Goal: Use online tool/utility

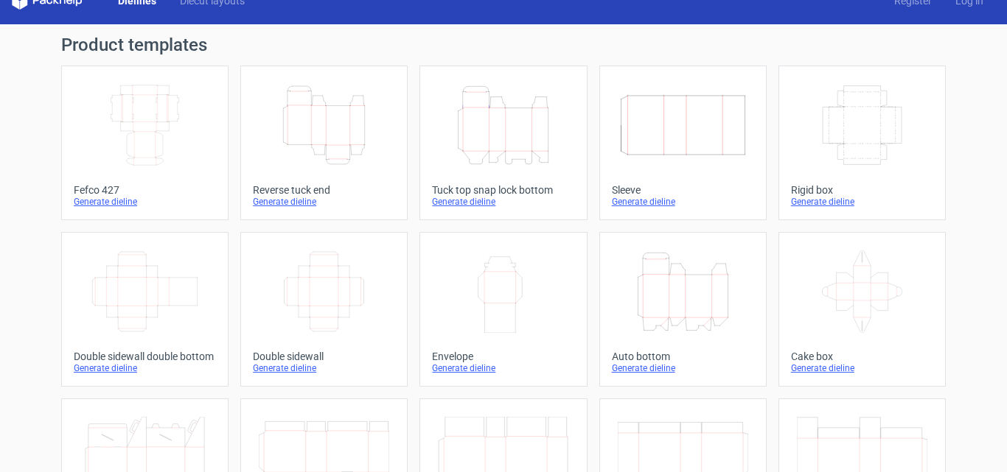
scroll to position [20, 0]
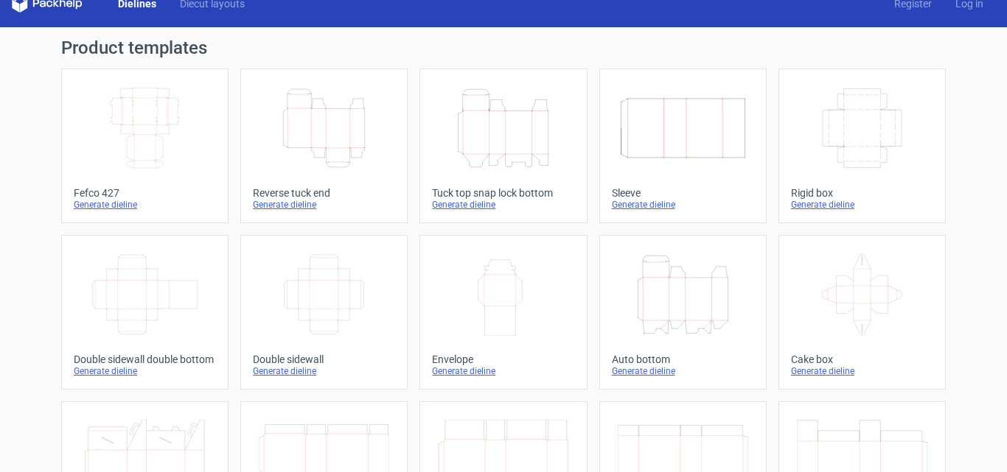
click at [475, 204] on div "Generate dieline" at bounding box center [503, 205] width 142 height 12
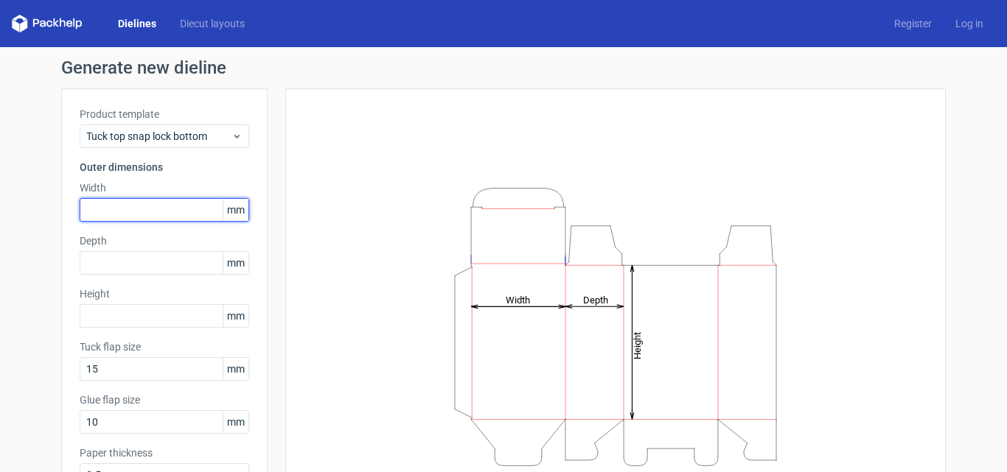
click at [178, 215] on input "text" at bounding box center [165, 210] width 170 height 24
type input "280"
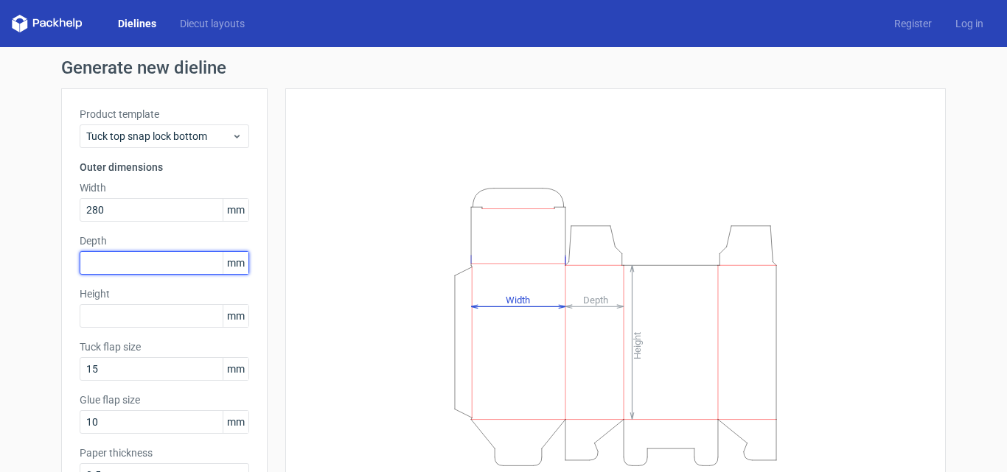
click at [154, 273] on input "text" at bounding box center [165, 263] width 170 height 24
type input "80"
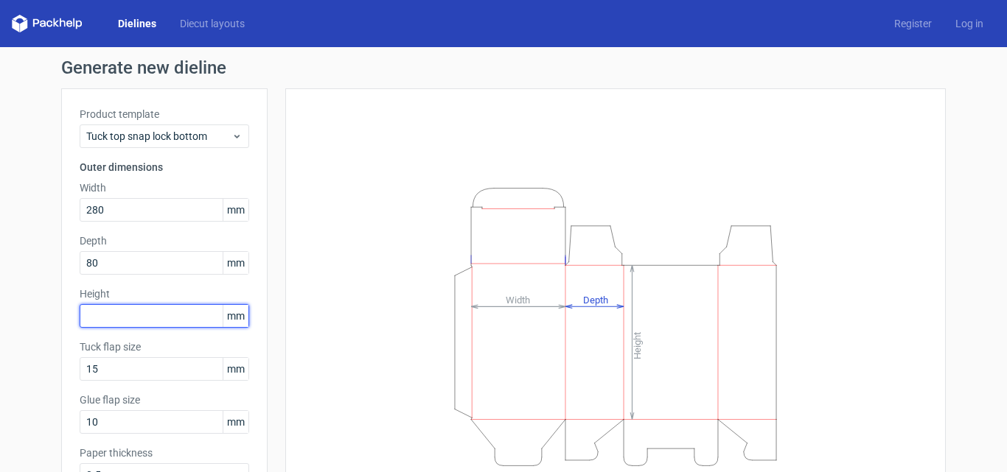
click at [130, 315] on input "text" at bounding box center [165, 316] width 170 height 24
type input "285"
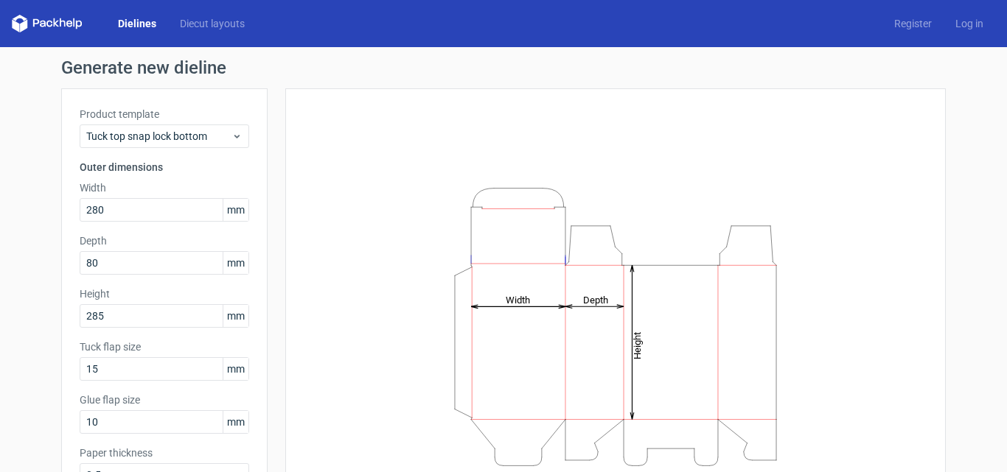
click at [332, 336] on div "Height Depth Width" at bounding box center [615, 327] width 623 height 440
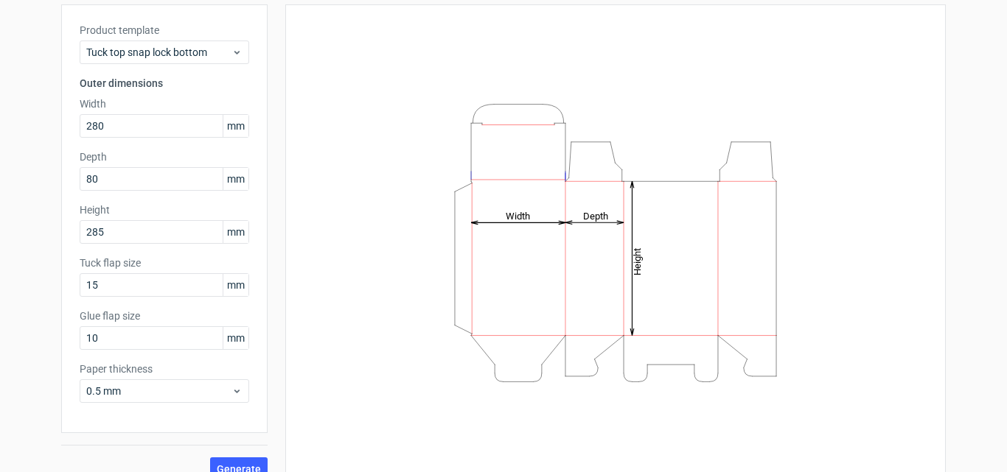
scroll to position [105, 0]
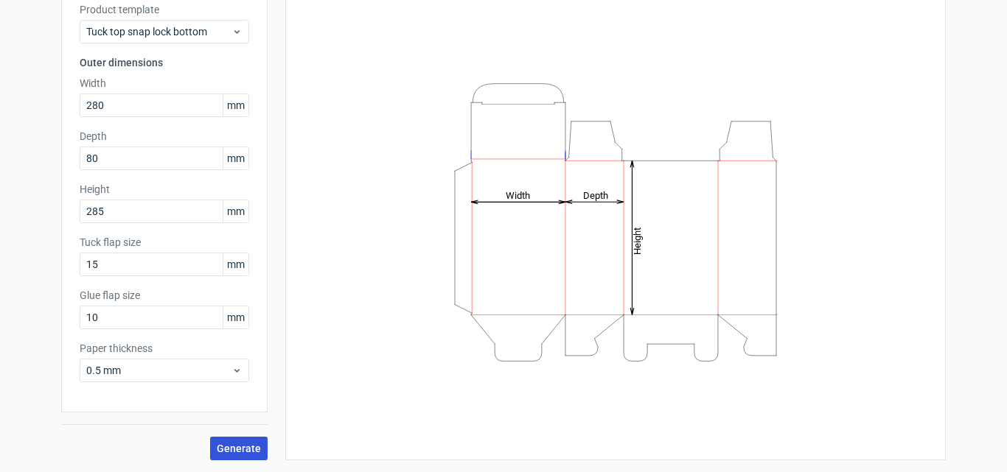
click at [251, 440] on button "Generate" at bounding box center [238, 449] width 57 height 24
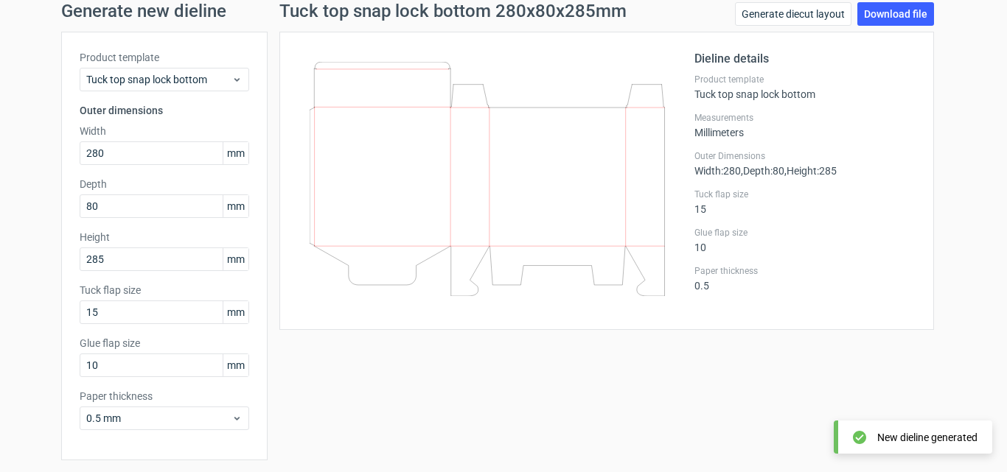
scroll to position [55, 0]
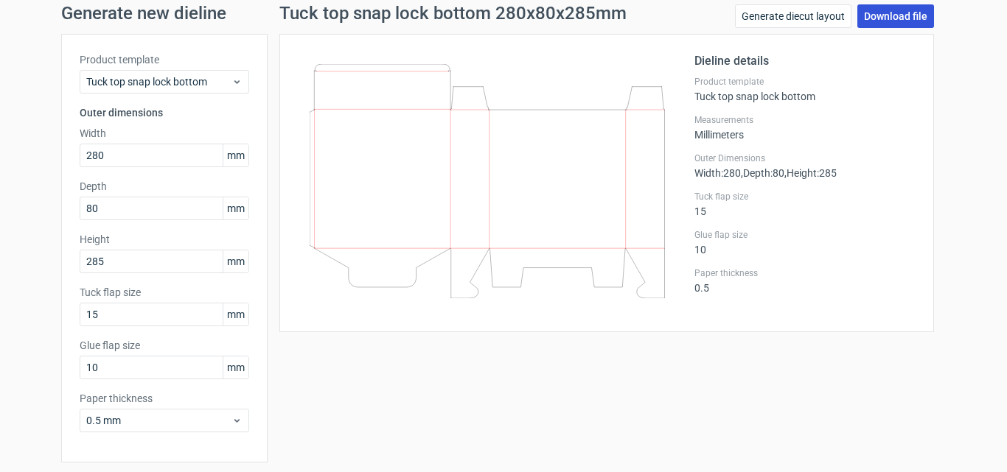
click at [898, 22] on link "Download file" at bounding box center [895, 16] width 77 height 24
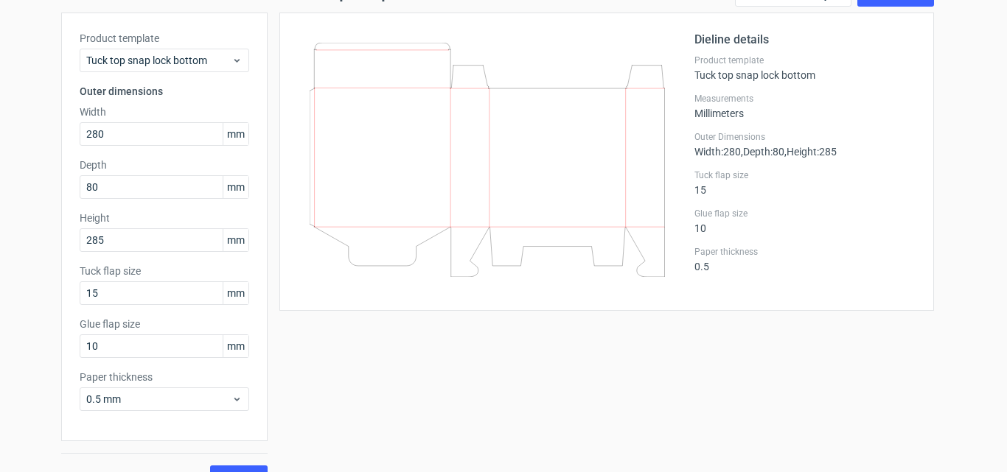
scroll to position [27, 0]
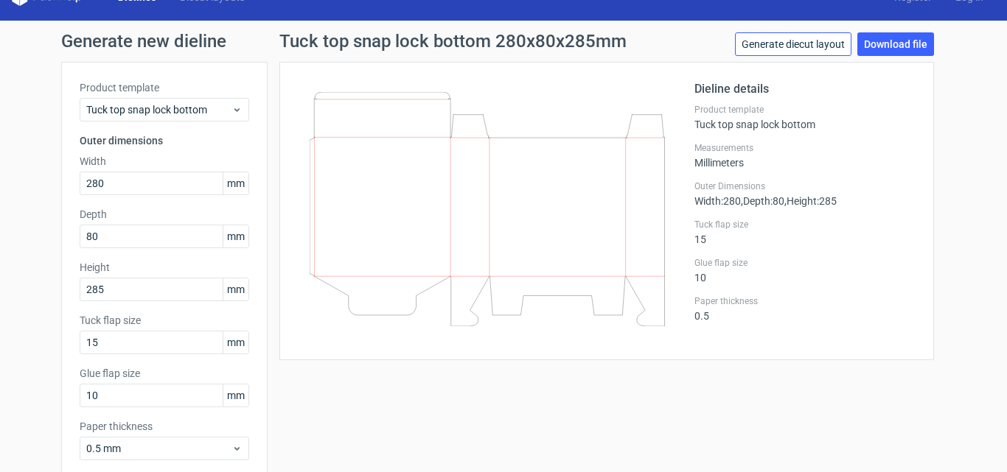
click at [809, 35] on link "Generate diecut layout" at bounding box center [793, 44] width 116 height 24
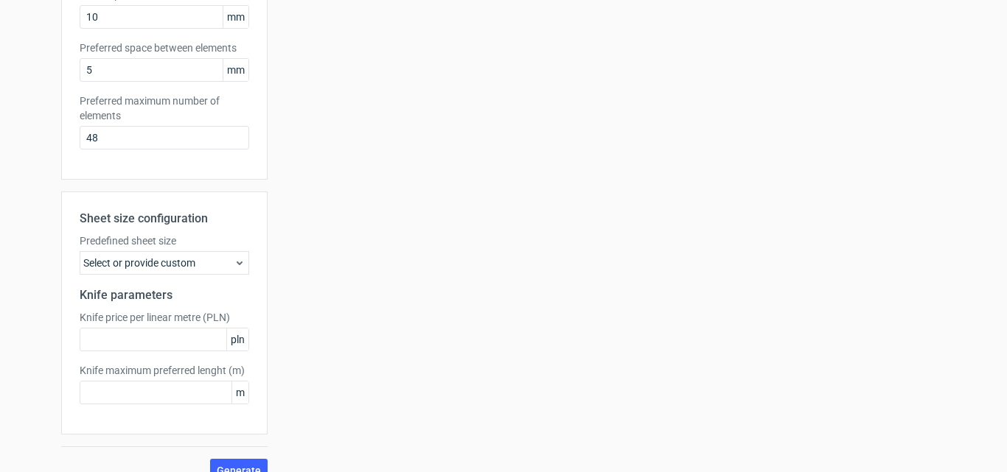
scroll to position [427, 0]
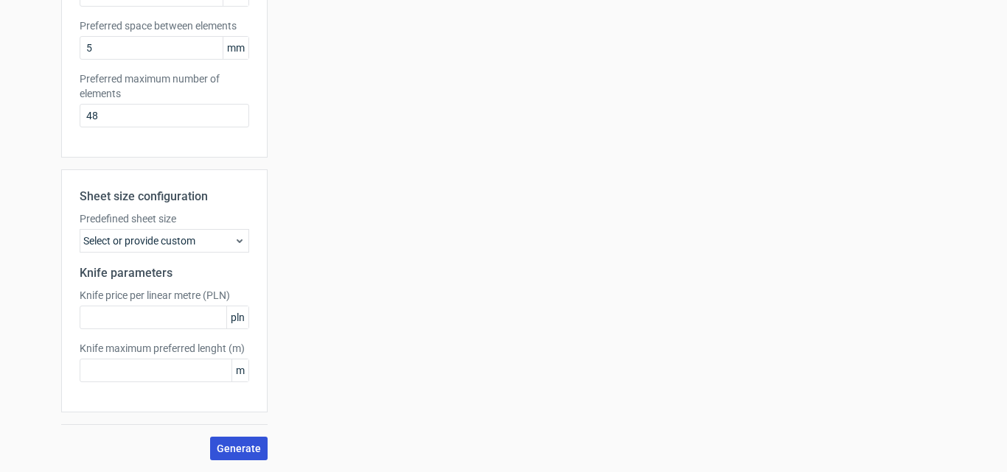
click at [254, 452] on span "Generate" at bounding box center [239, 449] width 44 height 10
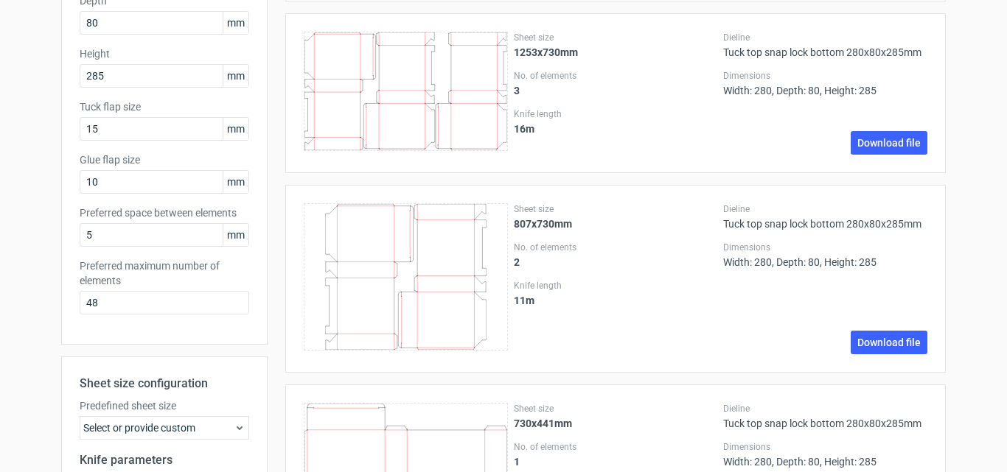
scroll to position [234, 0]
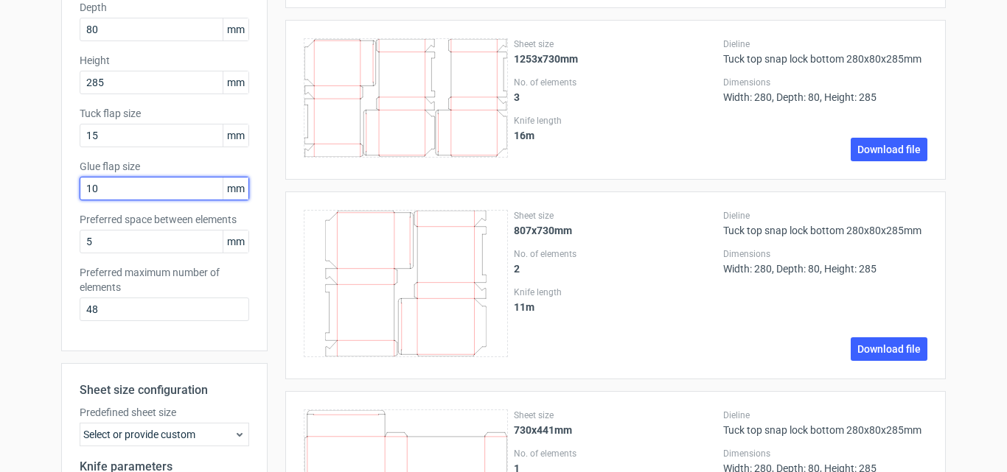
click at [134, 190] on input "10" at bounding box center [165, 189] width 170 height 24
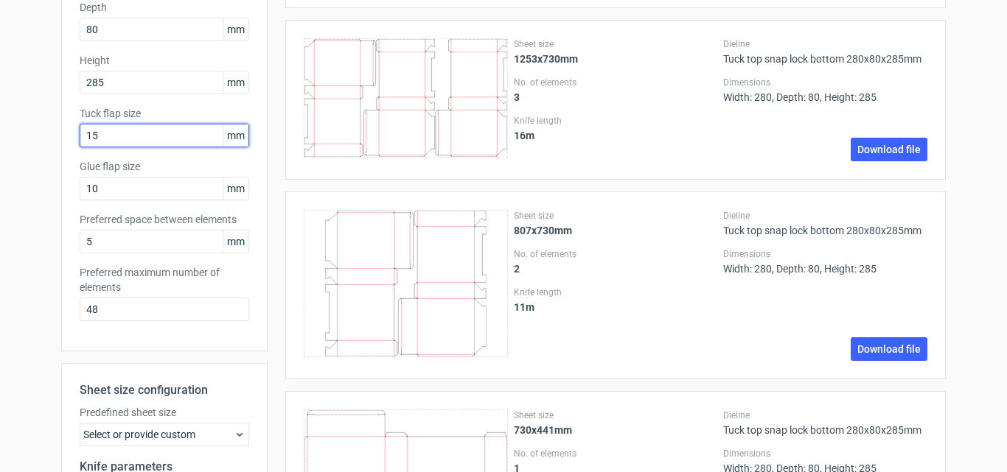
click at [132, 139] on input "15" at bounding box center [165, 136] width 170 height 24
type input "18"
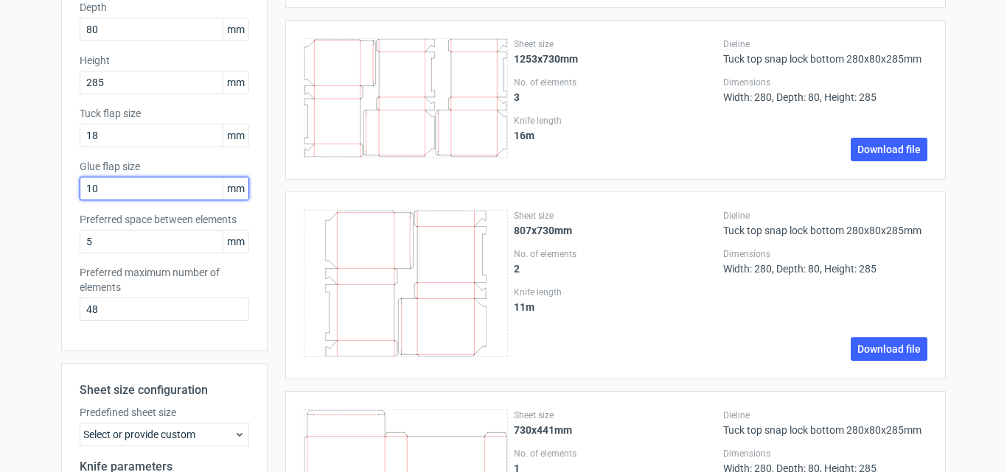
click at [109, 195] on input "10" at bounding box center [165, 189] width 170 height 24
type input "1"
type input "25"
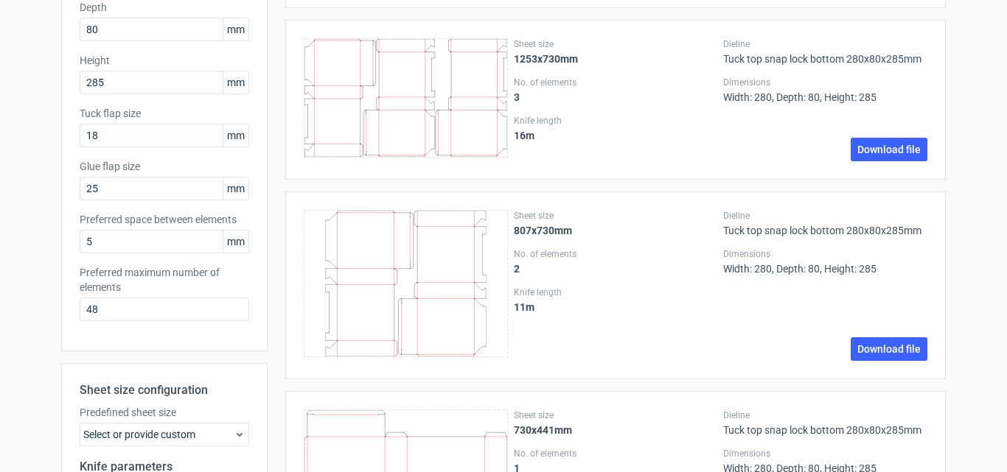
click at [24, 219] on div "Generate new layout Product template Tuck top snap lock bottom Outer dimensions…" at bounding box center [503, 240] width 1007 height 853
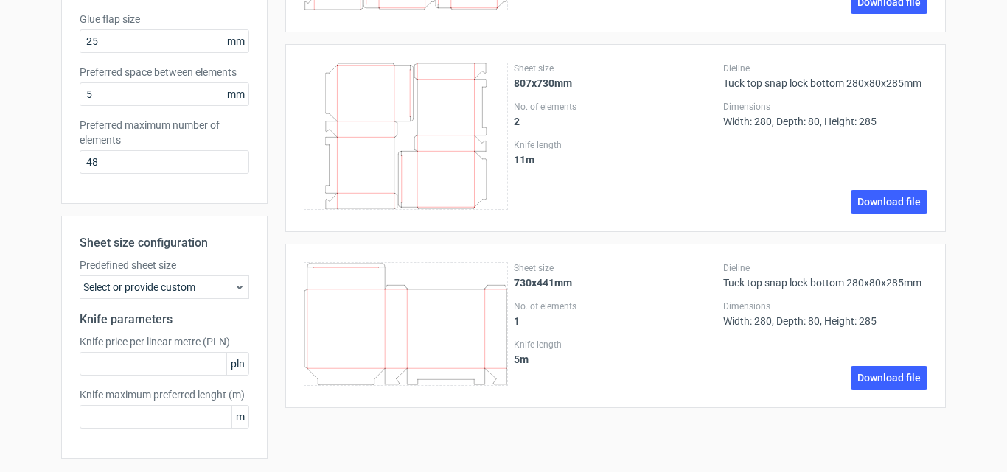
scroll to position [427, 0]
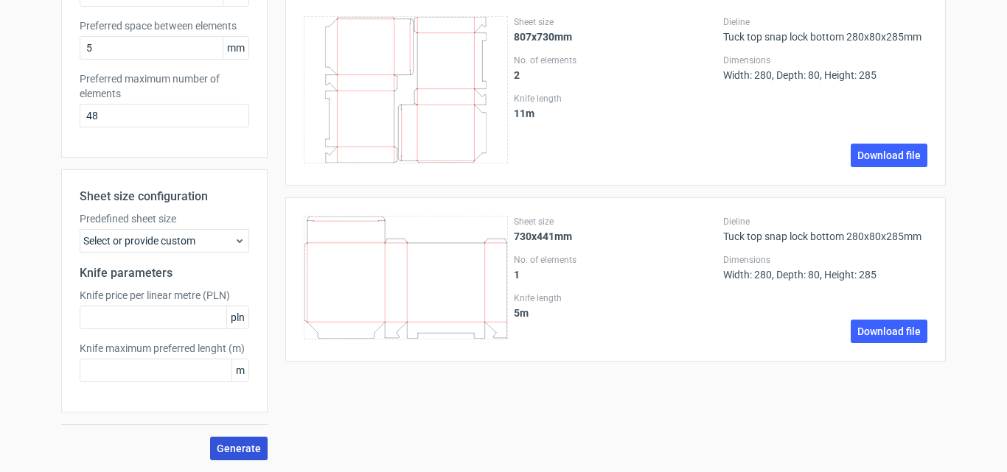
click at [227, 446] on span "Generate" at bounding box center [239, 449] width 44 height 10
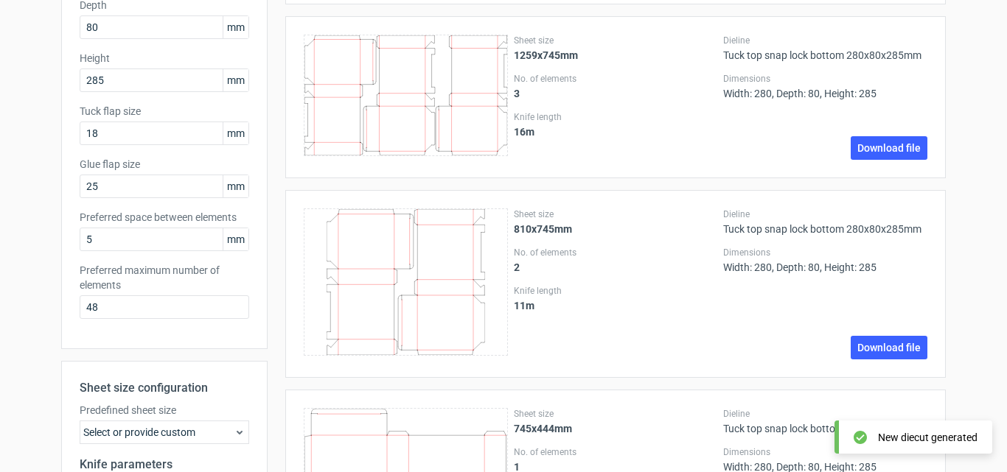
scroll to position [265, 0]
